Goal: Information Seeking & Learning: Learn about a topic

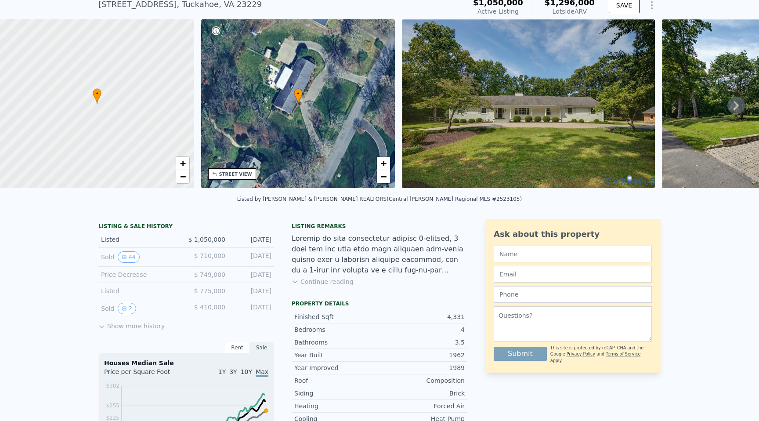
scroll to position [50, 0]
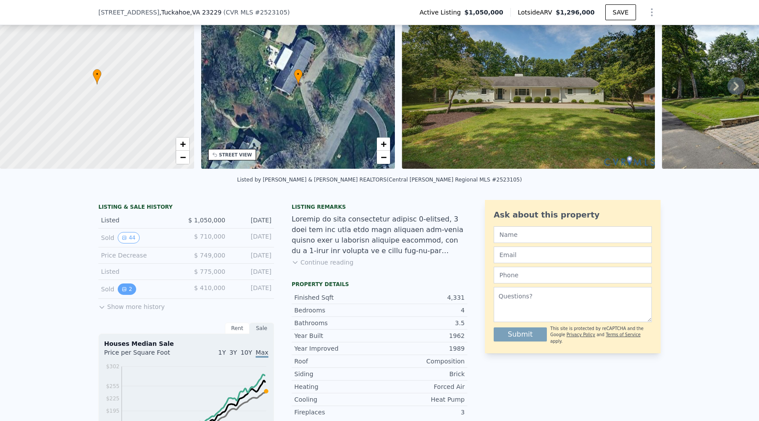
click at [131, 289] on button "2" at bounding box center [127, 288] width 18 height 11
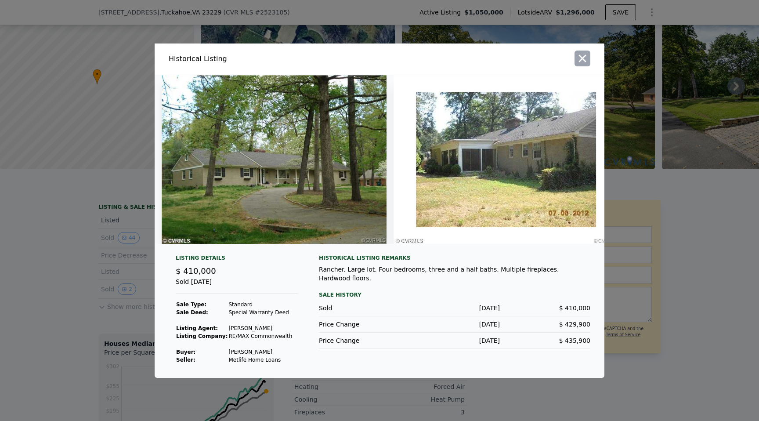
click at [585, 60] on icon "button" at bounding box center [583, 58] width 12 height 12
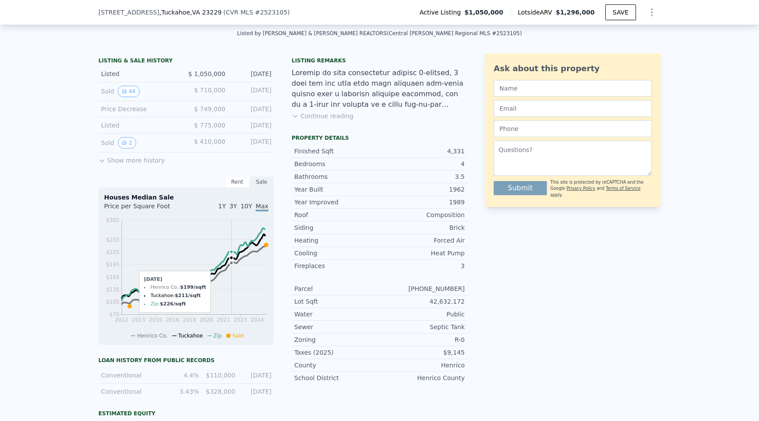
scroll to position [192, 0]
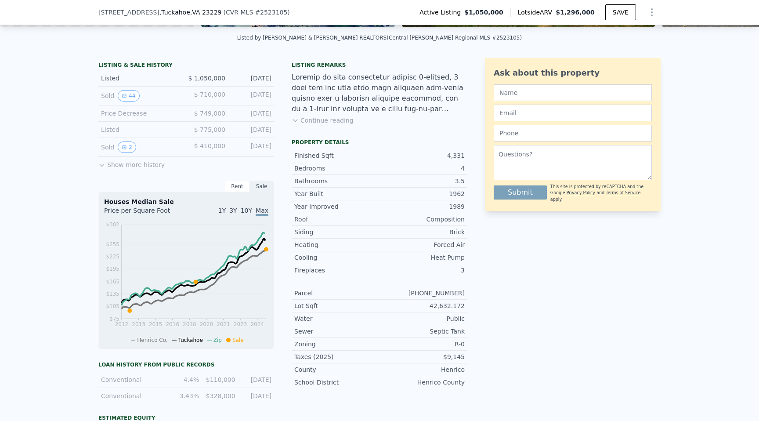
click at [125, 162] on button "Show more history" at bounding box center [131, 163] width 66 height 12
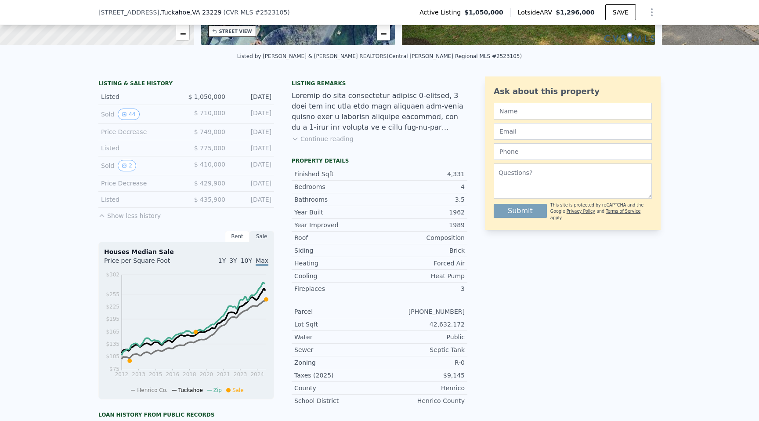
scroll to position [166, 0]
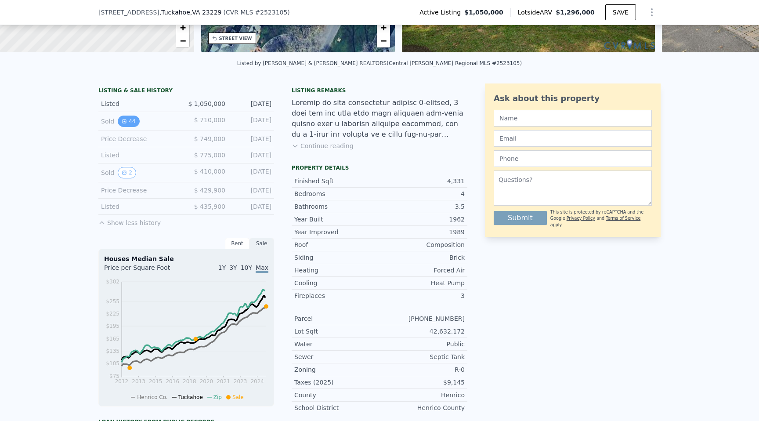
click at [132, 123] on button "44" at bounding box center [129, 121] width 22 height 11
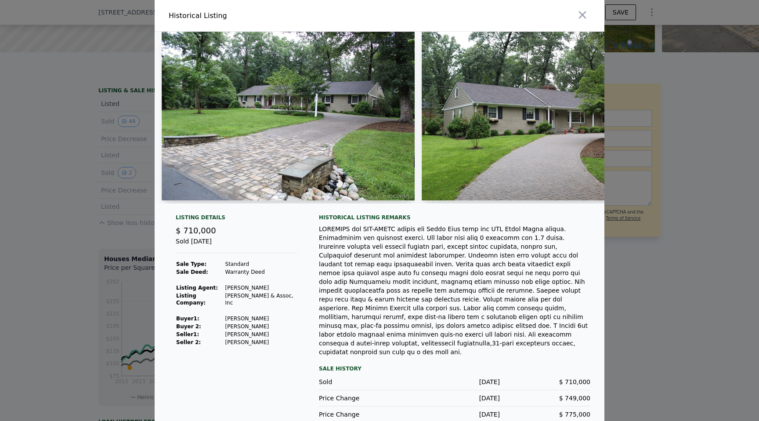
click at [361, 258] on div at bounding box center [455, 291] width 272 height 132
click at [350, 164] on img at bounding box center [288, 116] width 253 height 169
click at [321, 136] on img at bounding box center [288, 116] width 253 height 169
click at [393, 123] on img at bounding box center [288, 116] width 253 height 169
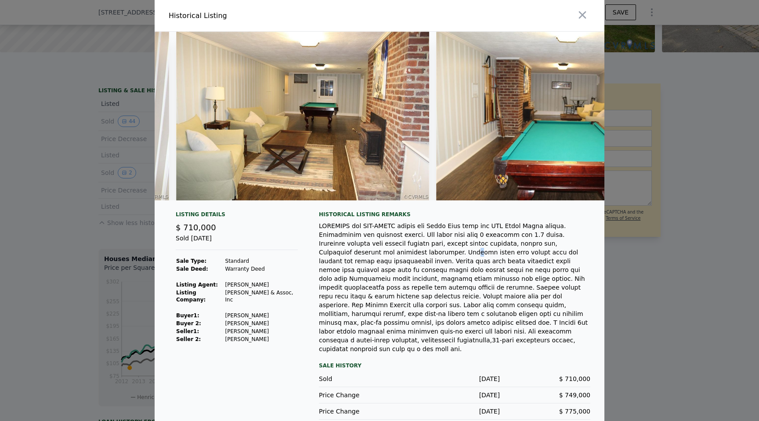
scroll to position [0, 9173]
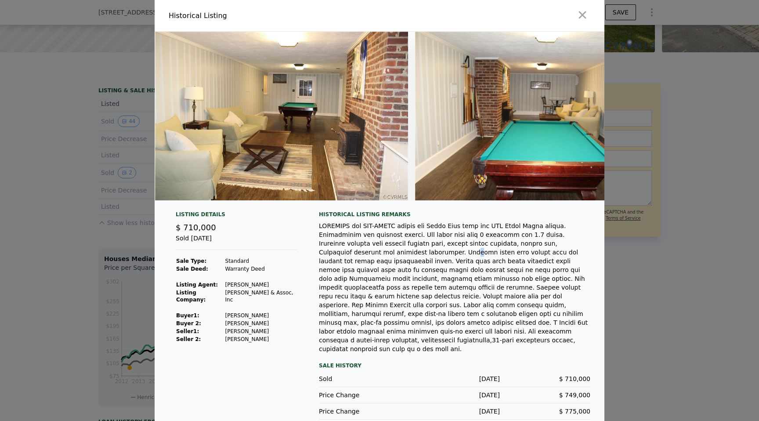
click at [357, 131] on img at bounding box center [281, 116] width 253 height 169
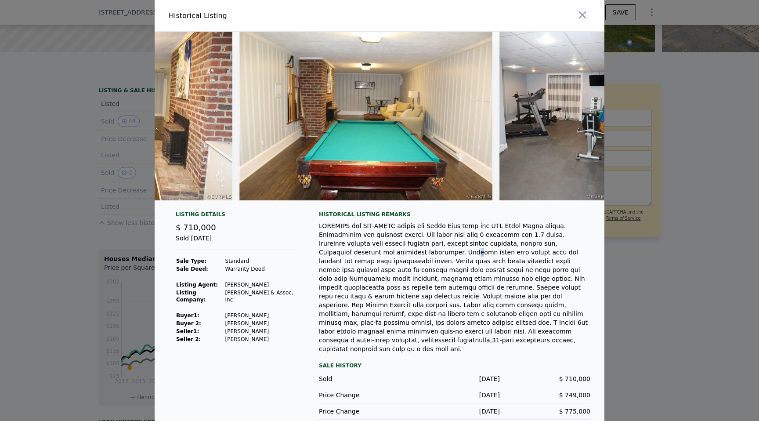
scroll to position [0, 9384]
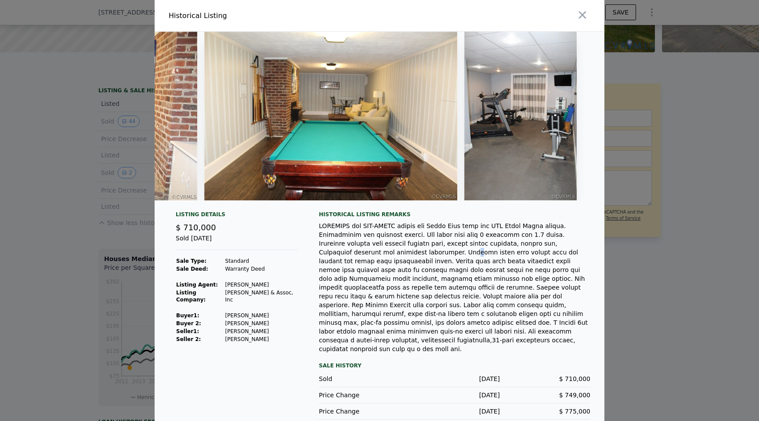
click at [498, 128] on img at bounding box center [521, 116] width 113 height 169
click at [522, 137] on img at bounding box center [521, 116] width 113 height 169
click at [526, 117] on img at bounding box center [521, 116] width 113 height 169
click at [297, 307] on div "Listing Details $ 710,000 Sold [DATE] Sale Type: Standard Sale Deed: Warranty D…" at bounding box center [237, 315] width 136 height 209
click at [580, 21] on icon "button" at bounding box center [583, 15] width 12 height 12
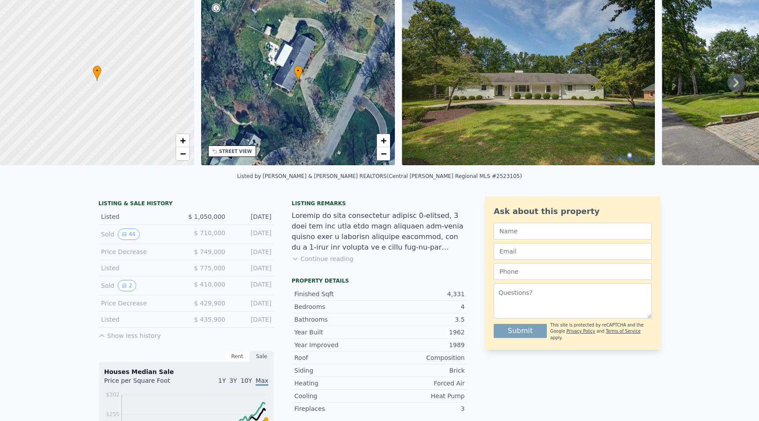
scroll to position [0, 0]
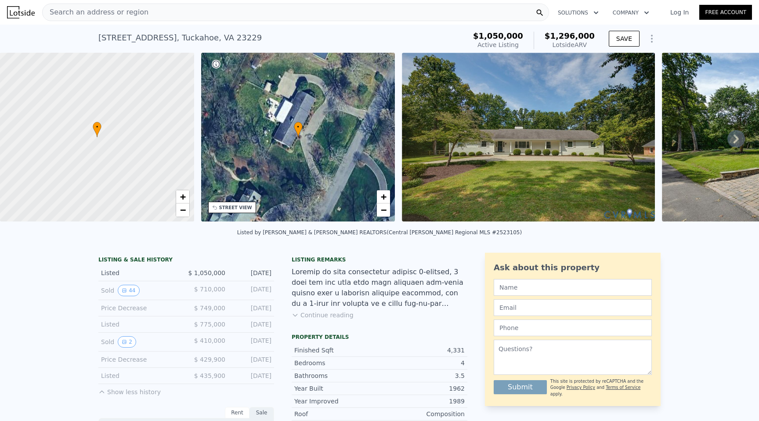
click at [520, 174] on img at bounding box center [528, 137] width 253 height 169
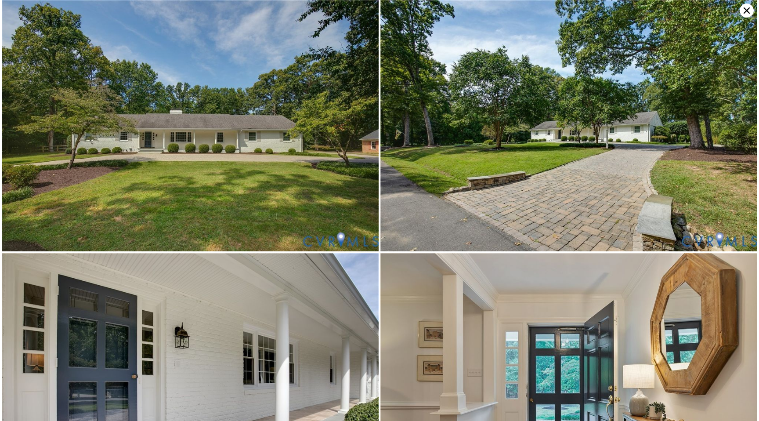
drag, startPoint x: 183, startPoint y: 138, endPoint x: 348, endPoint y: 0, distance: 215.2
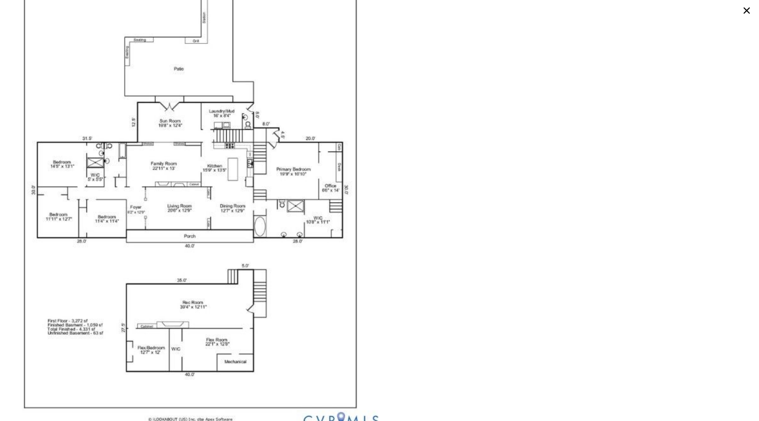
scroll to position [6146, 0]
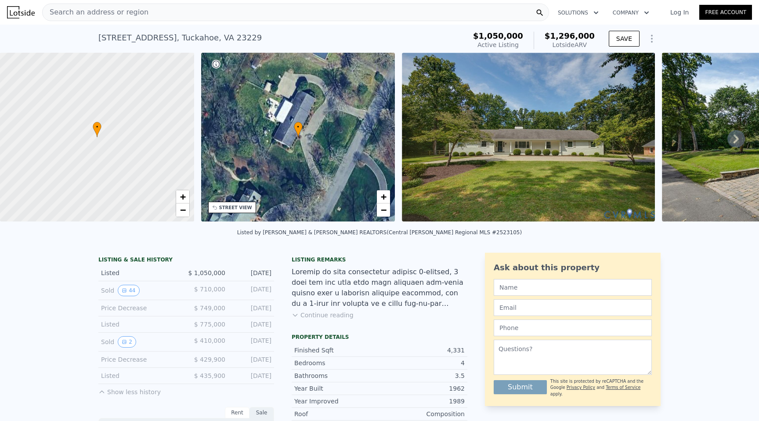
click at [245, 210] on div "STREET VIEW" at bounding box center [235, 207] width 33 height 7
